Goal: Information Seeking & Learning: Learn about a topic

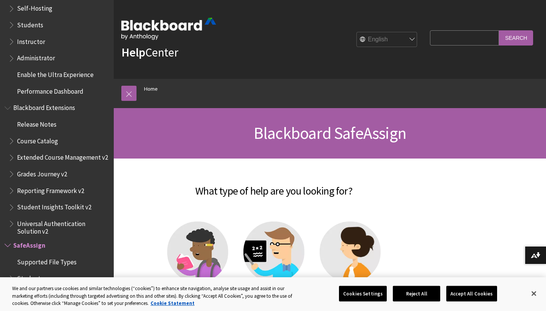
click at [199, 233] on img at bounding box center [197, 251] width 61 height 61
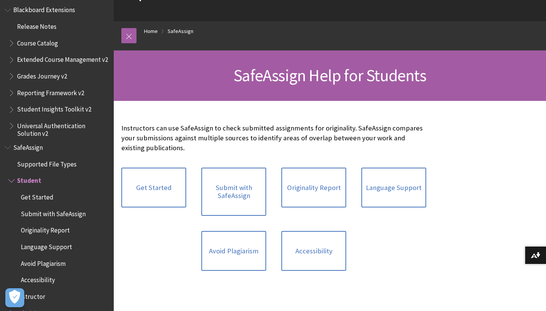
scroll to position [58, 0]
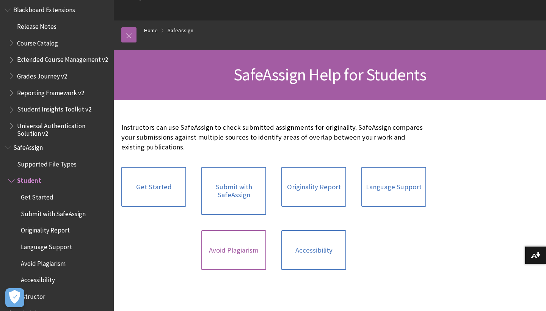
click at [222, 236] on link "Avoid Plagiarism" at bounding box center [233, 250] width 65 height 40
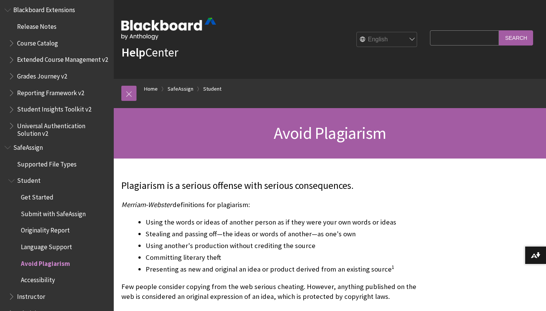
click at [39, 141] on span "SafeAssign" at bounding box center [28, 146] width 30 height 10
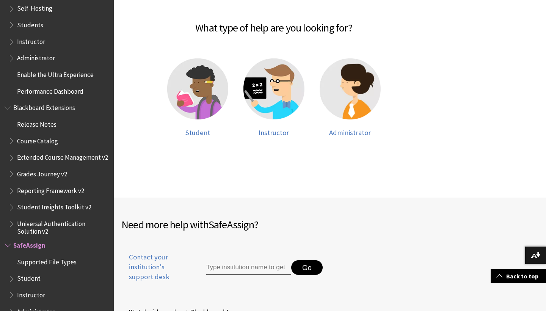
scroll to position [162, 0]
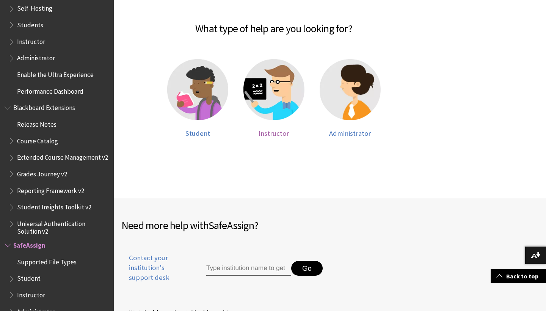
click at [278, 87] on img at bounding box center [273, 89] width 61 height 61
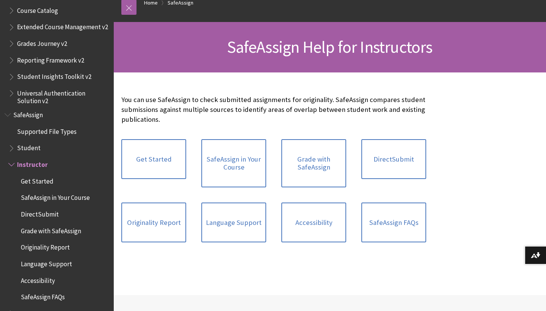
scroll to position [86, 0]
click at [300, 163] on link "Grade with SafeAssign" at bounding box center [313, 163] width 65 height 48
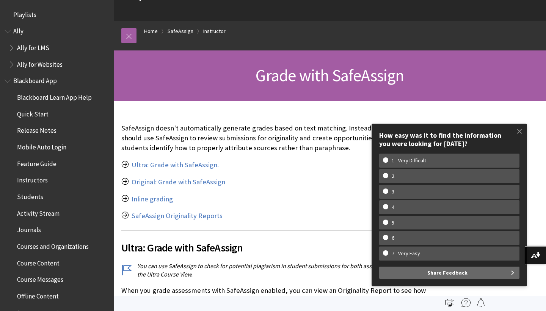
scroll to position [57, 0]
click at [31, 192] on span "Students" at bounding box center [30, 195] width 26 height 10
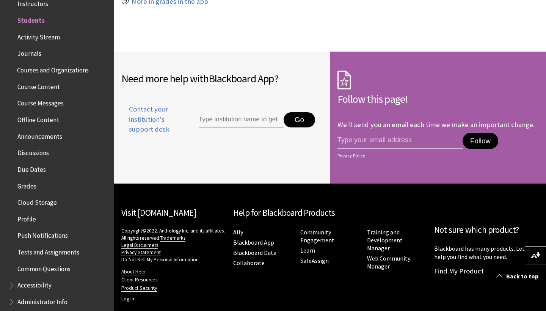
scroll to position [934, 0]
